Goal: Information Seeking & Learning: Learn about a topic

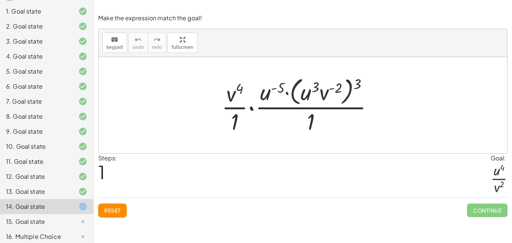
scroll to position [73, 0]
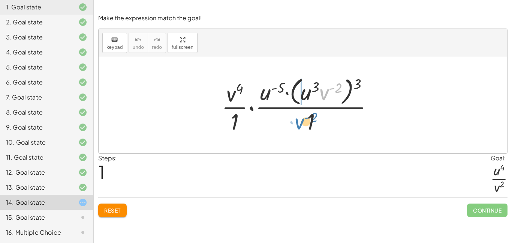
drag, startPoint x: 323, startPoint y: 93, endPoint x: 298, endPoint y: 123, distance: 38.6
click at [298, 123] on div at bounding box center [300, 104] width 165 height 61
drag, startPoint x: 309, startPoint y: 93, endPoint x: 315, endPoint y: 127, distance: 35.0
click at [315, 127] on div at bounding box center [300, 104] width 165 height 61
drag, startPoint x: 354, startPoint y: 86, endPoint x: 330, endPoint y: 96, distance: 26.0
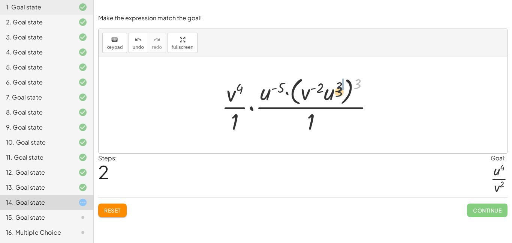
click at [330, 96] on div at bounding box center [300, 104] width 165 height 61
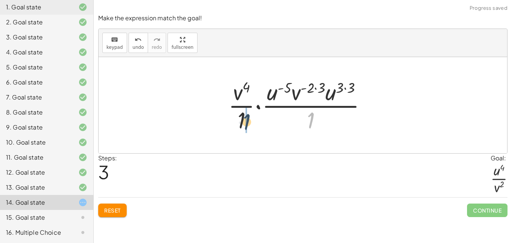
drag, startPoint x: 315, startPoint y: 115, endPoint x: 249, endPoint y: 117, distance: 65.7
click at [249, 117] on div at bounding box center [301, 105] width 152 height 58
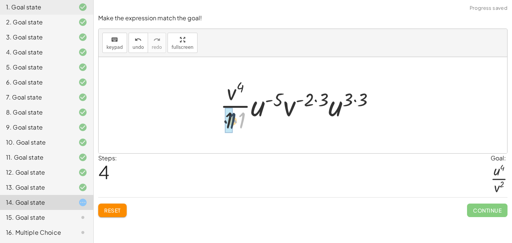
drag, startPoint x: 243, startPoint y: 120, endPoint x: 232, endPoint y: 120, distance: 10.5
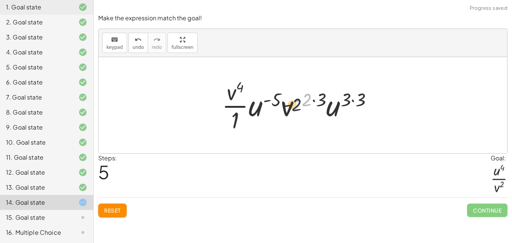
drag, startPoint x: 306, startPoint y: 102, endPoint x: 291, endPoint y: 110, distance: 17.1
click at [291, 110] on div at bounding box center [300, 105] width 164 height 58
drag, startPoint x: 229, startPoint y: 93, endPoint x: 284, endPoint y: 108, distance: 56.3
click at [284, 108] on div at bounding box center [300, 105] width 164 height 58
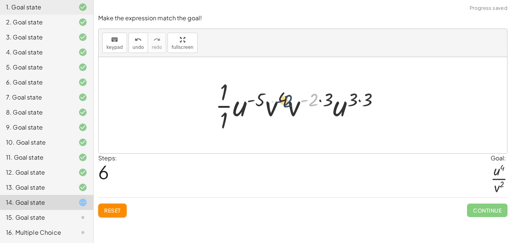
drag, startPoint x: 314, startPoint y: 99, endPoint x: 285, endPoint y: 101, distance: 29.3
click at [285, 101] on div at bounding box center [300, 105] width 178 height 58
drag, startPoint x: 315, startPoint y: 102, endPoint x: 302, endPoint y: 108, distance: 14.8
click at [302, 108] on div at bounding box center [300, 105] width 178 height 58
drag, startPoint x: 280, startPoint y: 96, endPoint x: 271, endPoint y: 105, distance: 12.2
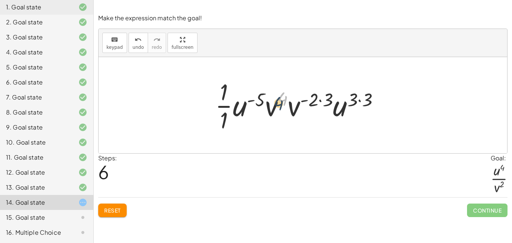
click at [271, 105] on div at bounding box center [300, 105] width 178 height 58
drag, startPoint x: 316, startPoint y: 95, endPoint x: 285, endPoint y: 96, distance: 31.5
click at [285, 96] on div at bounding box center [300, 105] width 178 height 58
drag, startPoint x: 285, startPoint y: 96, endPoint x: 314, endPoint y: 98, distance: 28.9
click at [314, 98] on div at bounding box center [300, 105] width 178 height 58
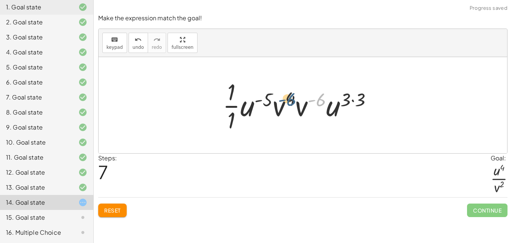
drag, startPoint x: 321, startPoint y: 100, endPoint x: 289, endPoint y: 98, distance: 31.2
click at [289, 98] on div at bounding box center [300, 105] width 163 height 58
drag, startPoint x: 358, startPoint y: 98, endPoint x: 346, endPoint y: 99, distance: 12.1
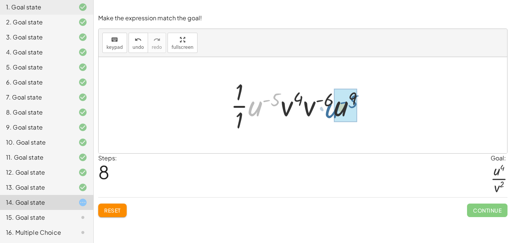
drag, startPoint x: 265, startPoint y: 102, endPoint x: 345, endPoint y: 103, distance: 80.3
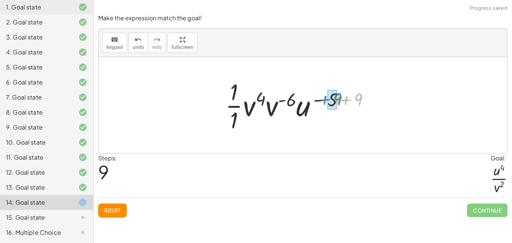
drag, startPoint x: 354, startPoint y: 99, endPoint x: 330, endPoint y: 99, distance: 24.0
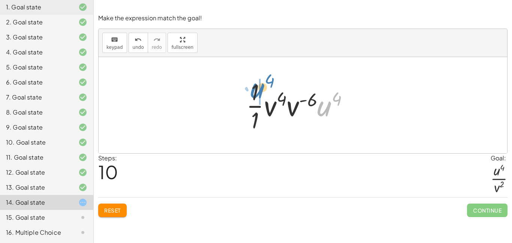
drag, startPoint x: 330, startPoint y: 107, endPoint x: 263, endPoint y: 89, distance: 69.5
click at [263, 89] on div at bounding box center [301, 105] width 116 height 58
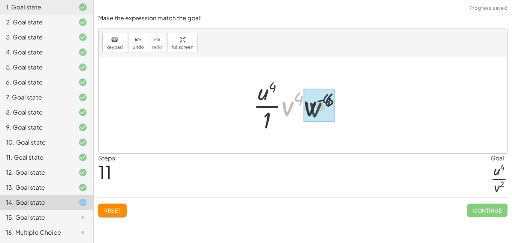
drag, startPoint x: 288, startPoint y: 103, endPoint x: 317, endPoint y: 105, distance: 28.5
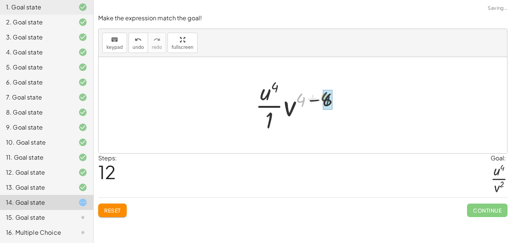
drag, startPoint x: 297, startPoint y: 107, endPoint x: 322, endPoint y: 105, distance: 24.8
click at [322, 105] on div at bounding box center [301, 105] width 98 height 58
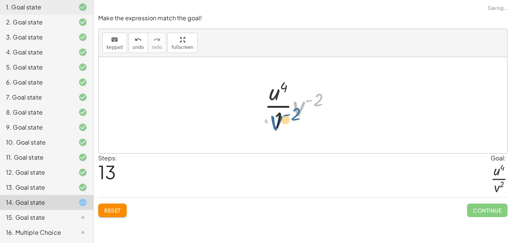
drag, startPoint x: 303, startPoint y: 106, endPoint x: 277, endPoint y: 121, distance: 29.9
click at [277, 121] on div at bounding box center [300, 105] width 79 height 58
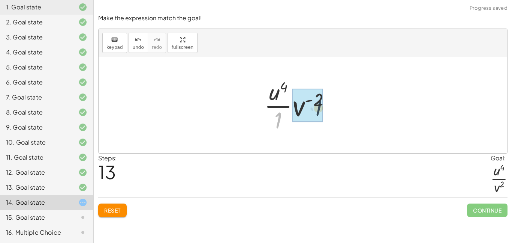
drag, startPoint x: 279, startPoint y: 119, endPoint x: 317, endPoint y: 105, distance: 40.6
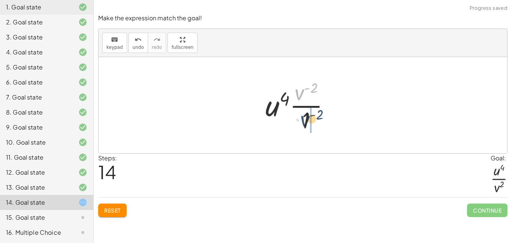
drag, startPoint x: 301, startPoint y: 93, endPoint x: 306, endPoint y: 121, distance: 28.7
click at [306, 121] on div at bounding box center [301, 105] width 78 height 58
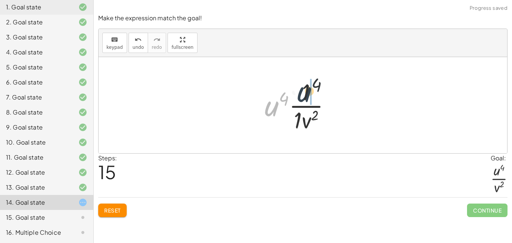
drag, startPoint x: 282, startPoint y: 109, endPoint x: 317, endPoint y: 94, distance: 38.7
click at [317, 94] on div at bounding box center [300, 105] width 79 height 58
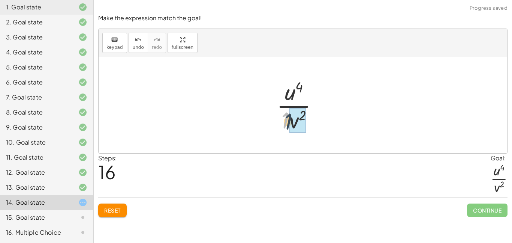
drag, startPoint x: 287, startPoint y: 117, endPoint x: 294, endPoint y: 120, distance: 7.7
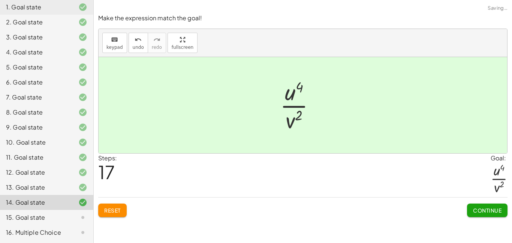
click at [483, 206] on button "Continue" at bounding box center [487, 209] width 40 height 13
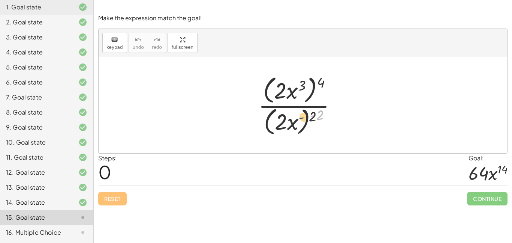
drag, startPoint x: 316, startPoint y: 114, endPoint x: 290, endPoint y: 118, distance: 26.3
click at [290, 118] on div at bounding box center [301, 105] width 92 height 64
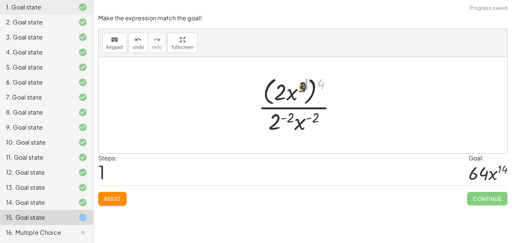
drag, startPoint x: 318, startPoint y: 86, endPoint x: 298, endPoint y: 89, distance: 20.8
click at [298, 89] on div at bounding box center [301, 104] width 92 height 61
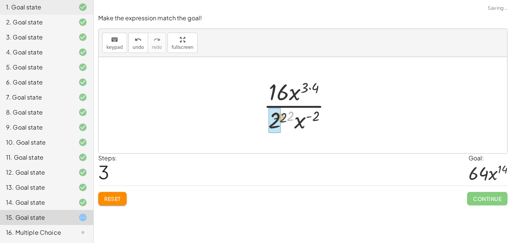
drag, startPoint x: 290, startPoint y: 114, endPoint x: 279, endPoint y: 118, distance: 11.5
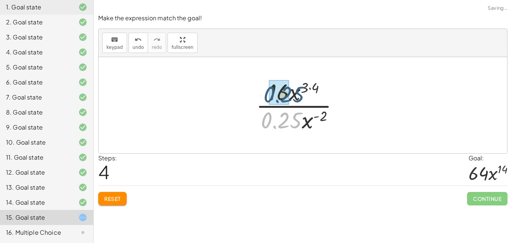
drag, startPoint x: 277, startPoint y: 120, endPoint x: 279, endPoint y: 93, distance: 27.5
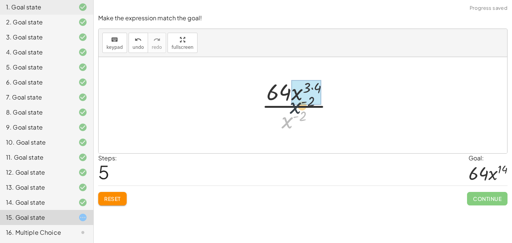
drag, startPoint x: 289, startPoint y: 118, endPoint x: 297, endPoint y: 103, distance: 17.4
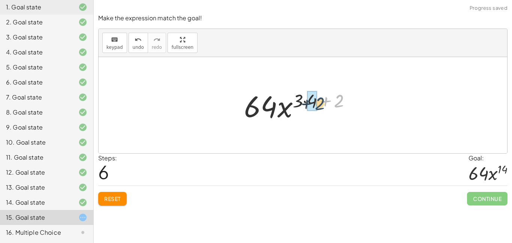
drag, startPoint x: 334, startPoint y: 98, endPoint x: 312, endPoint y: 101, distance: 21.9
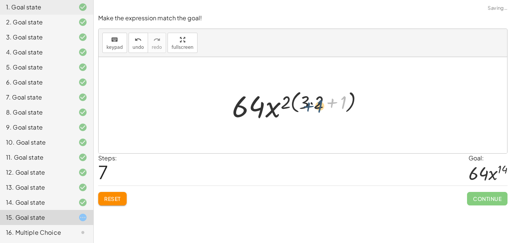
drag, startPoint x: 345, startPoint y: 99, endPoint x: 320, endPoint y: 103, distance: 24.7
click at [320, 103] on div at bounding box center [300, 105] width 144 height 39
drag, startPoint x: 307, startPoint y: 101, endPoint x: 321, endPoint y: 100, distance: 13.9
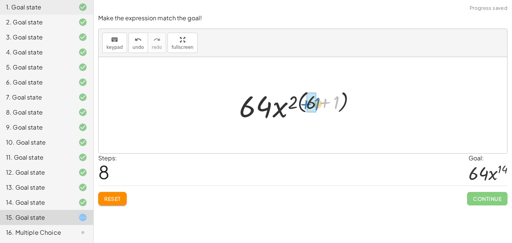
drag, startPoint x: 335, startPoint y: 100, endPoint x: 315, endPoint y: 101, distance: 20.7
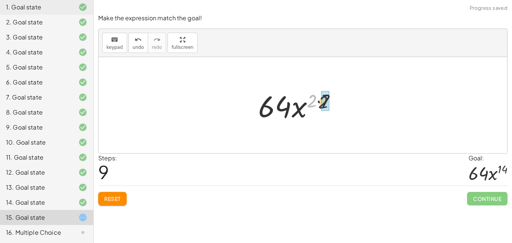
drag, startPoint x: 314, startPoint y: 97, endPoint x: 327, endPoint y: 98, distance: 12.8
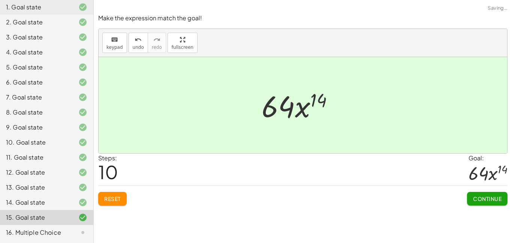
click at [476, 193] on button "Continue" at bounding box center [487, 198] width 40 height 13
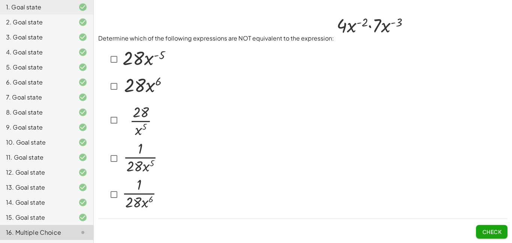
click at [141, 61] on img at bounding box center [144, 57] width 47 height 25
click at [479, 228] on button "Check" at bounding box center [491, 231] width 31 height 13
click at [498, 230] on span "Check" at bounding box center [491, 231] width 19 height 7
click at [479, 228] on button "Check" at bounding box center [491, 231] width 31 height 13
click at [490, 229] on span "Check" at bounding box center [491, 231] width 19 height 7
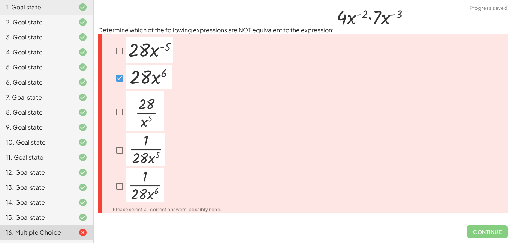
click at [127, 160] on img at bounding box center [145, 149] width 39 height 33
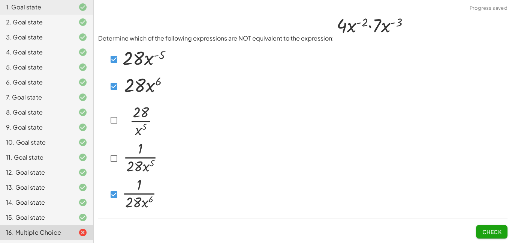
click at [483, 228] on span "Check" at bounding box center [491, 231] width 19 height 7
click at [115, 74] on div at bounding box center [137, 86] width 60 height 26
click at [478, 231] on button "Check" at bounding box center [491, 231] width 31 height 13
click at [486, 232] on span "Check" at bounding box center [491, 231] width 19 height 7
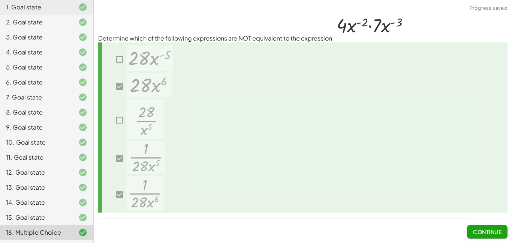
click at [481, 232] on span "Continue" at bounding box center [487, 231] width 28 height 7
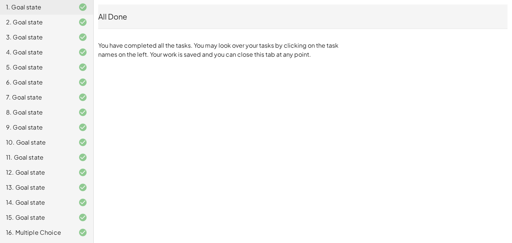
scroll to position [0, 0]
